Goal: Check status

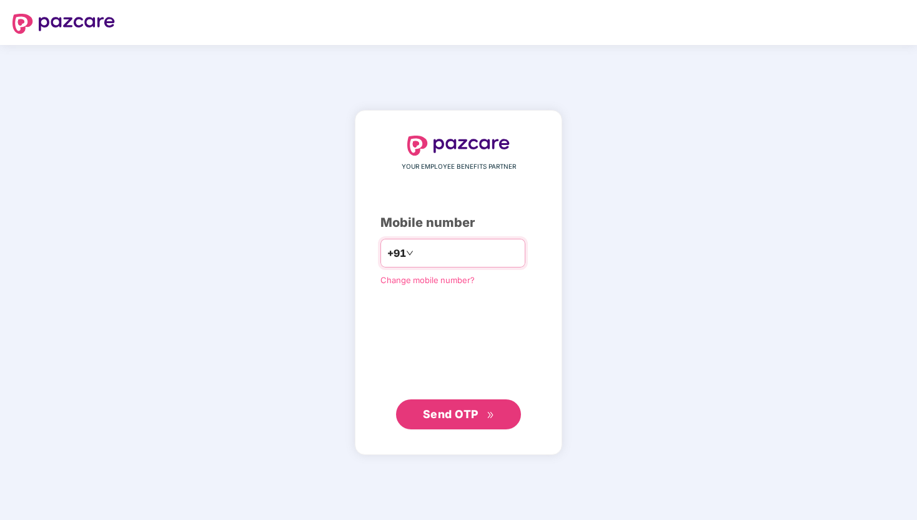
type input "**********"
click at [486, 418] on span "Send OTP" at bounding box center [459, 413] width 72 height 17
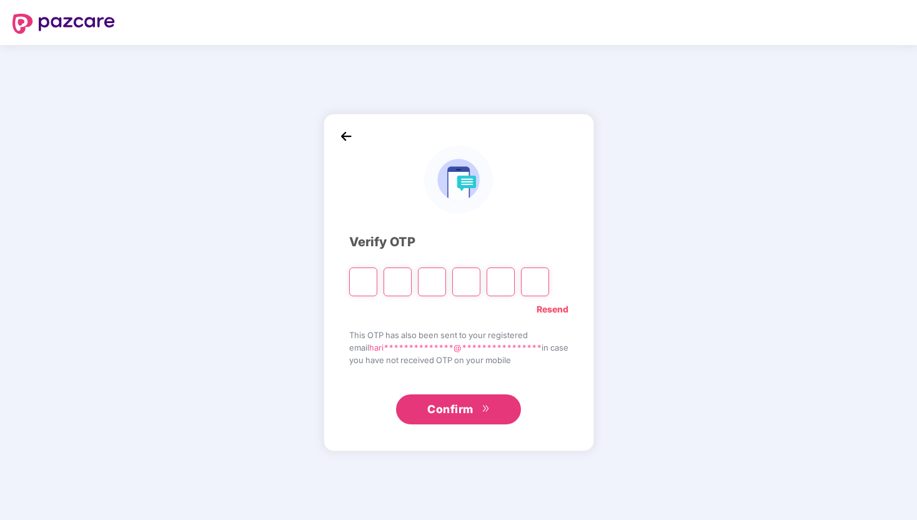
type input "*"
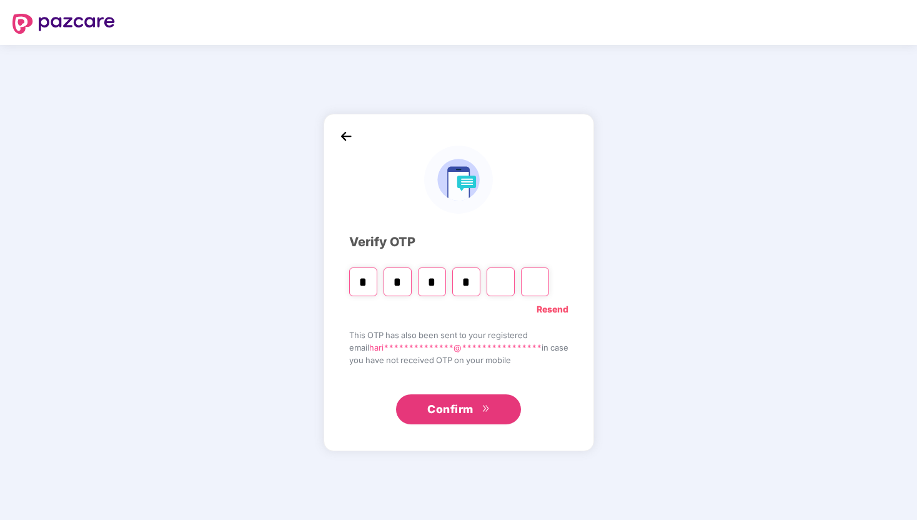
type input "*"
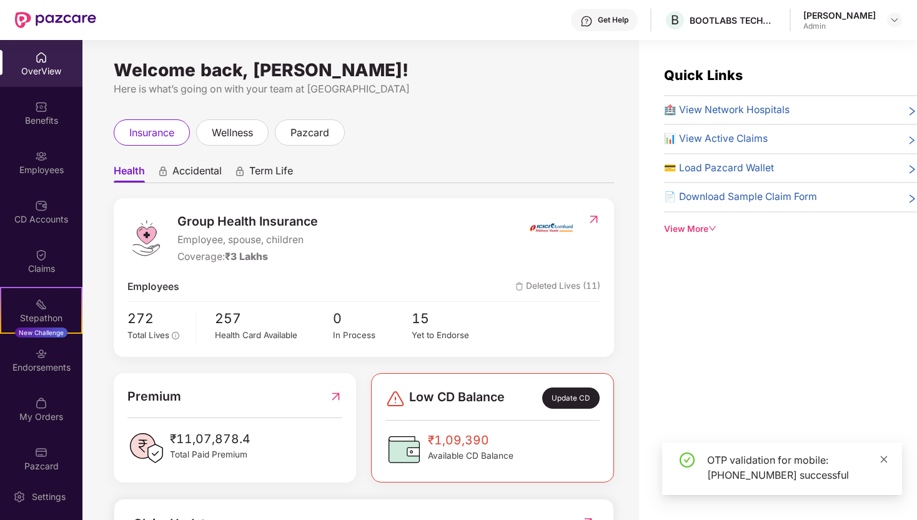
click at [880, 461] on icon "close" at bounding box center [883, 458] width 7 height 7
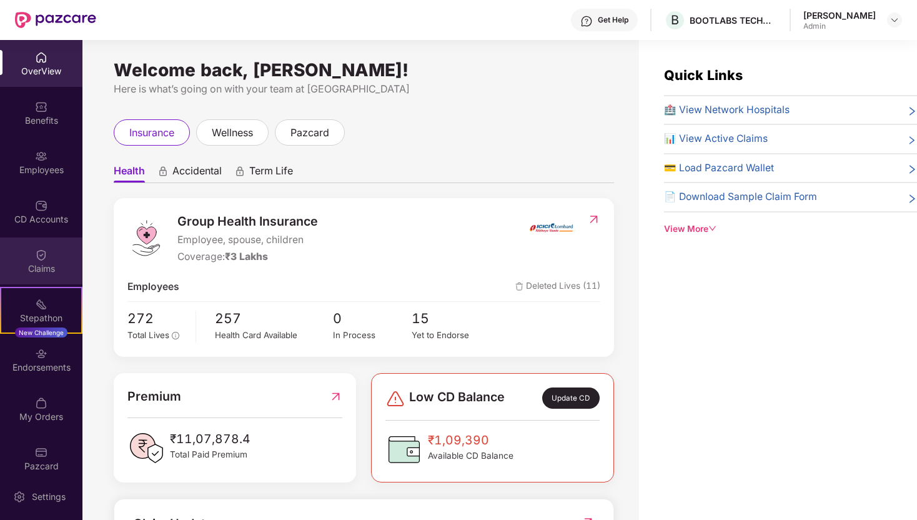
click at [26, 271] on div "Claims" at bounding box center [41, 268] width 82 height 12
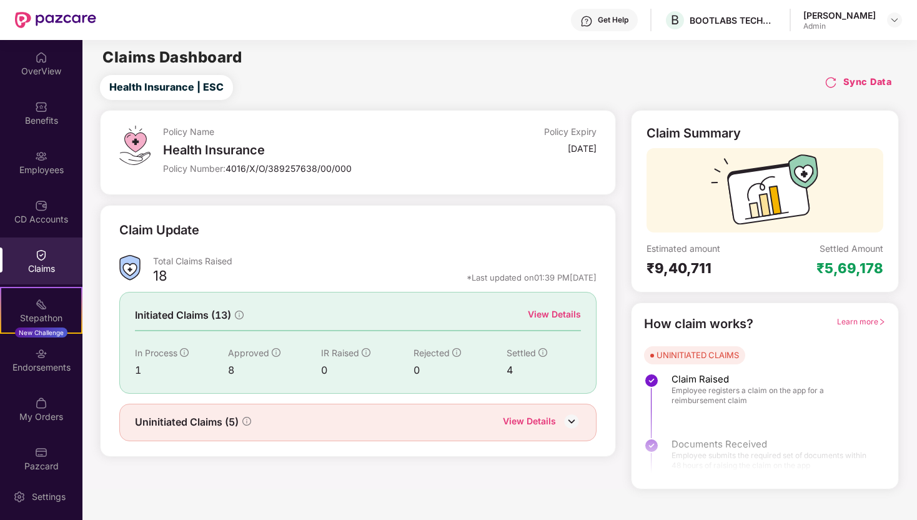
click at [574, 418] on img at bounding box center [571, 421] width 19 height 19
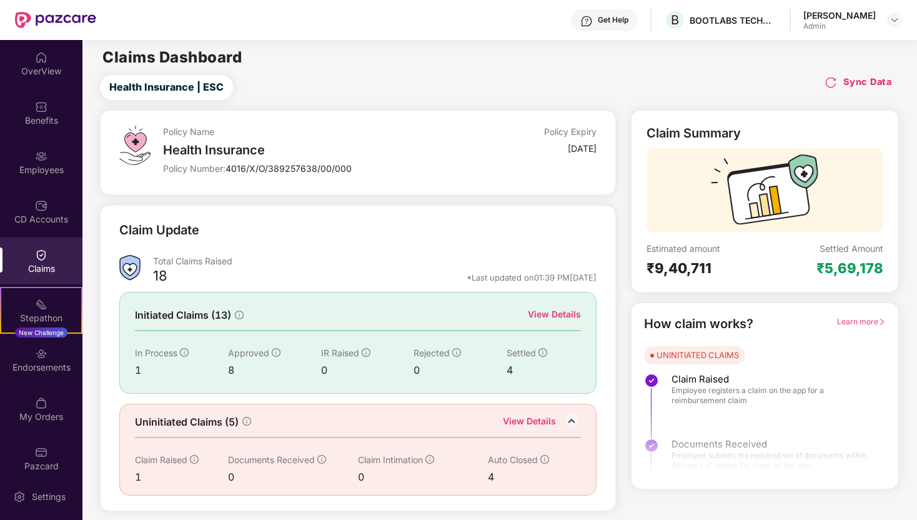
click at [547, 317] on div "View Details" at bounding box center [554, 314] width 53 height 14
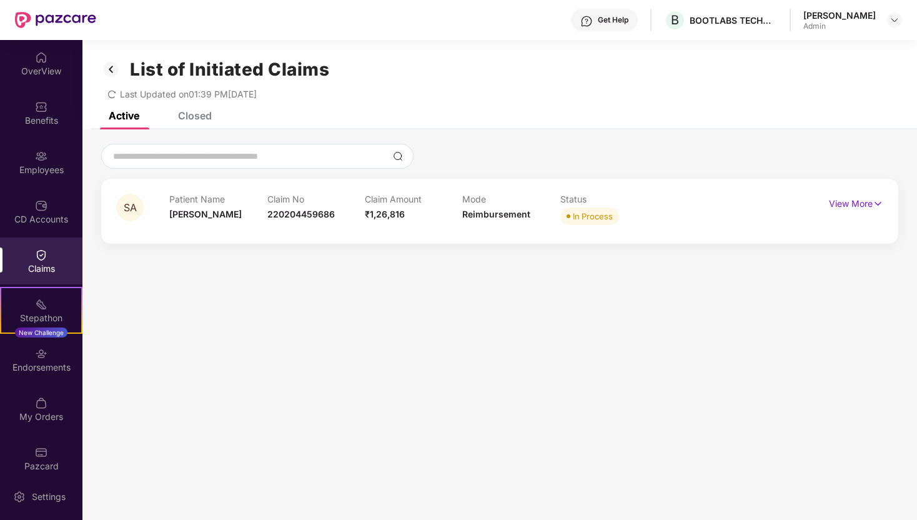
click at [547, 317] on section "List of Initiated Claims Last Updated on 01:39 PM[DATE] Active Closed SA Patien…" at bounding box center [499, 300] width 834 height 520
click at [869, 205] on p "View More" at bounding box center [856, 202] width 54 height 17
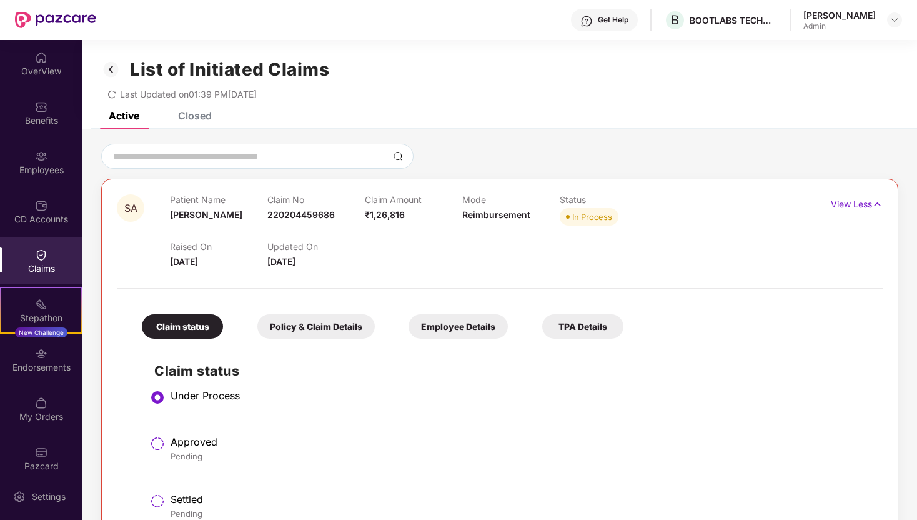
click at [111, 69] on img at bounding box center [111, 69] width 20 height 21
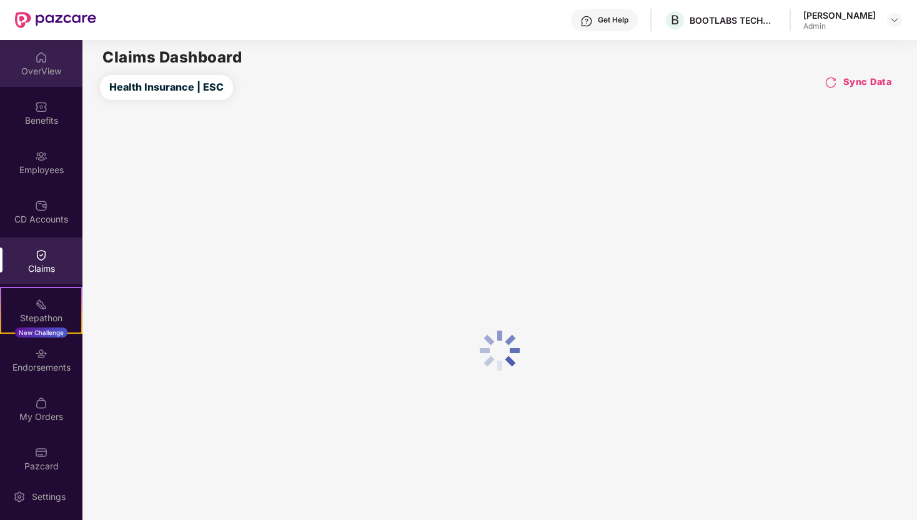
click at [45, 68] on div "OverView" at bounding box center [41, 71] width 82 height 12
